Goal: Check status

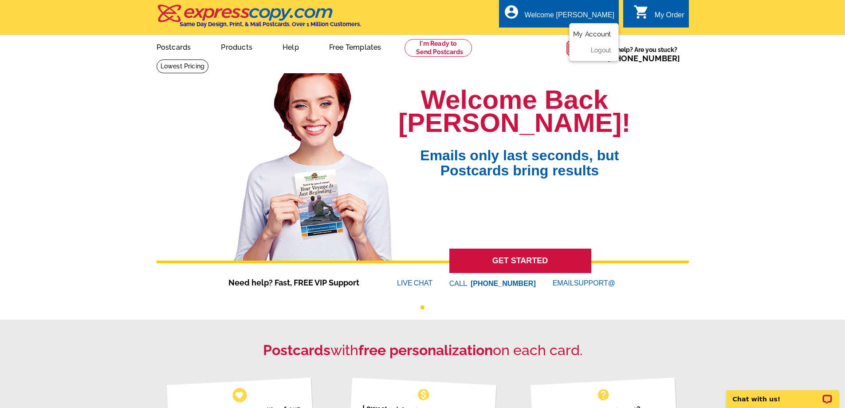
click at [593, 35] on link "My Account" at bounding box center [592, 34] width 38 height 8
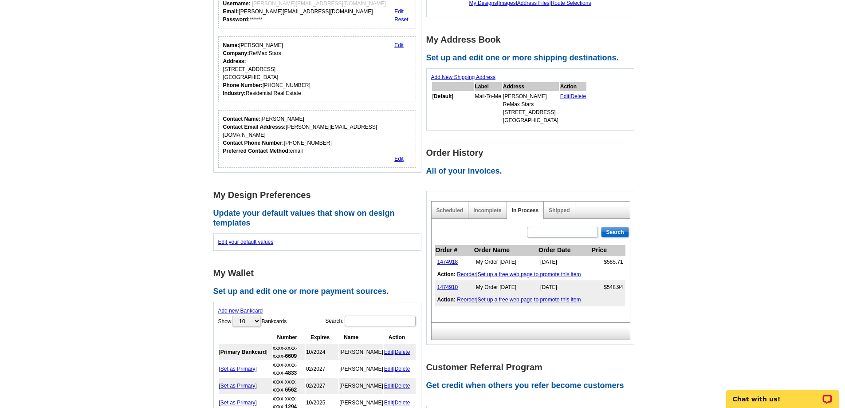
scroll to position [133, 0]
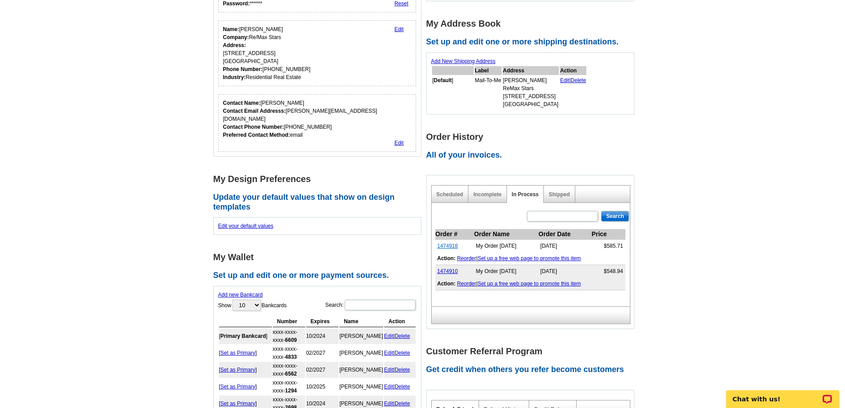
click at [443, 245] on link "1474918" at bounding box center [447, 246] width 21 height 6
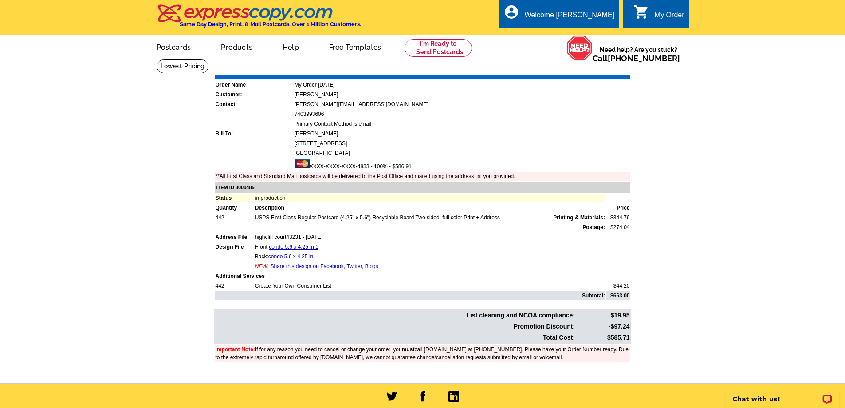
click at [609, 69] on link "Print Invoice" at bounding box center [608, 69] width 46 height 8
click at [601, 68] on link "Print Invoice" at bounding box center [608, 69] width 46 height 8
